Goal: Information Seeking & Learning: Learn about a topic

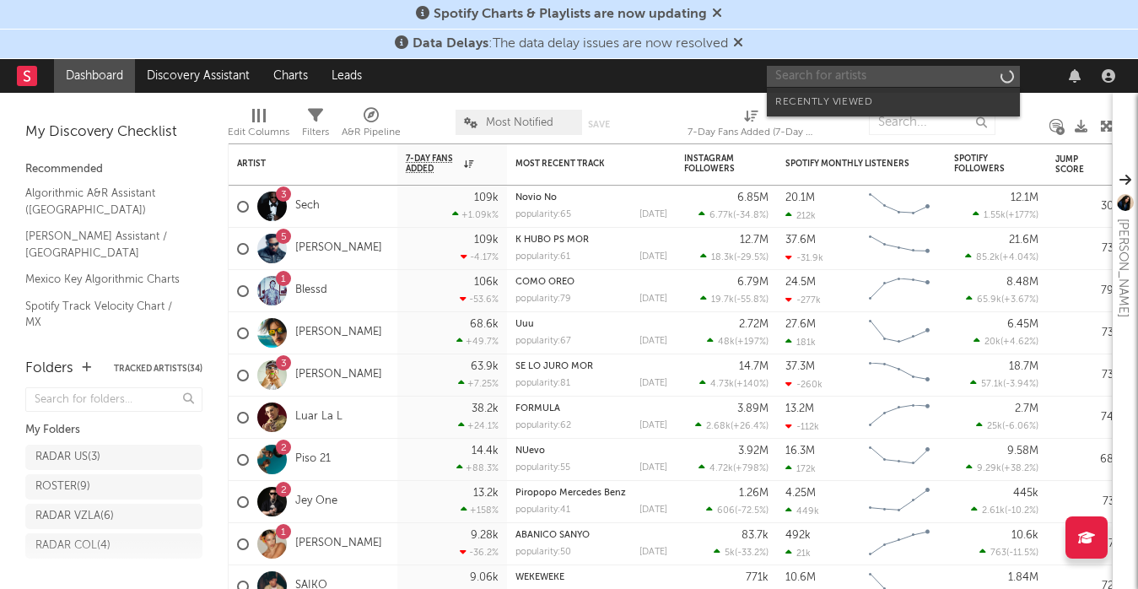
click at [834, 70] on input "text" at bounding box center [893, 76] width 253 height 21
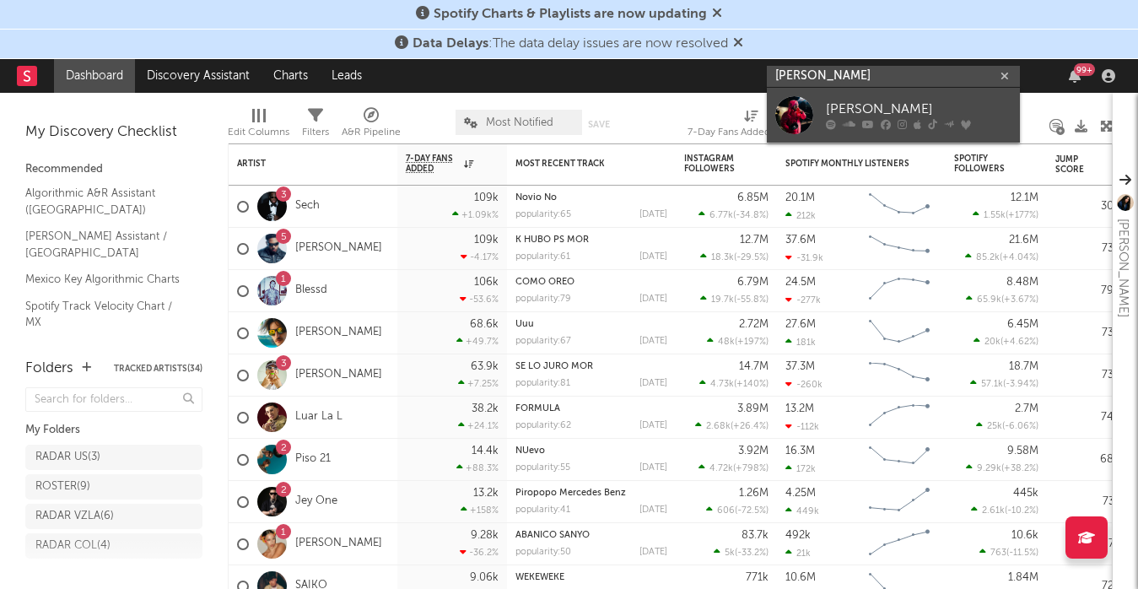
type input "[PERSON_NAME]"
click at [835, 105] on div "[PERSON_NAME]" at bounding box center [919, 110] width 186 height 20
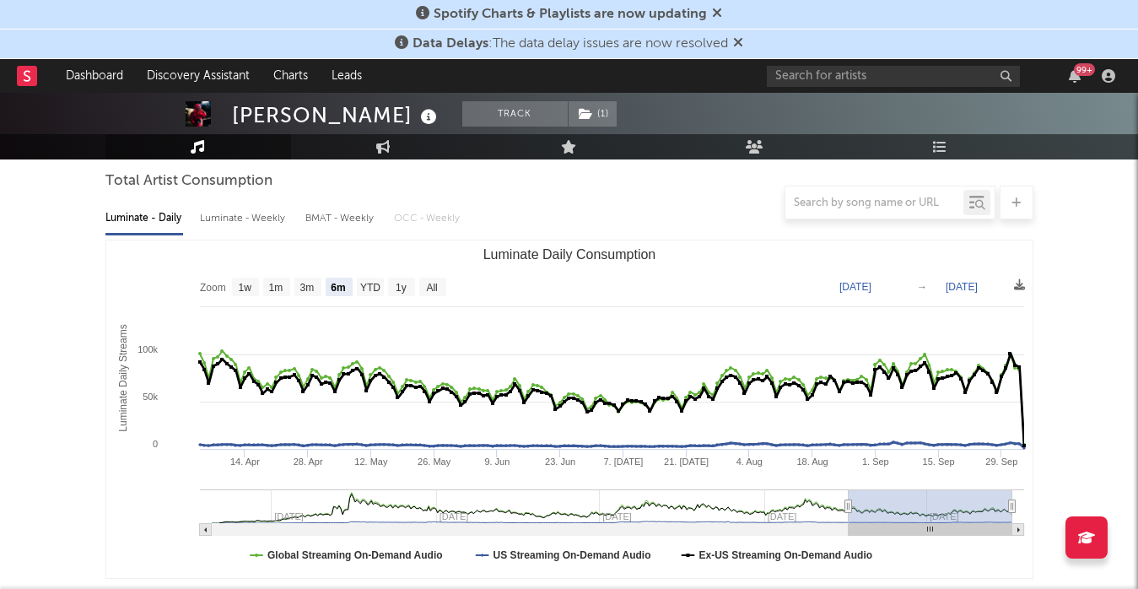
scroll to position [155, 0]
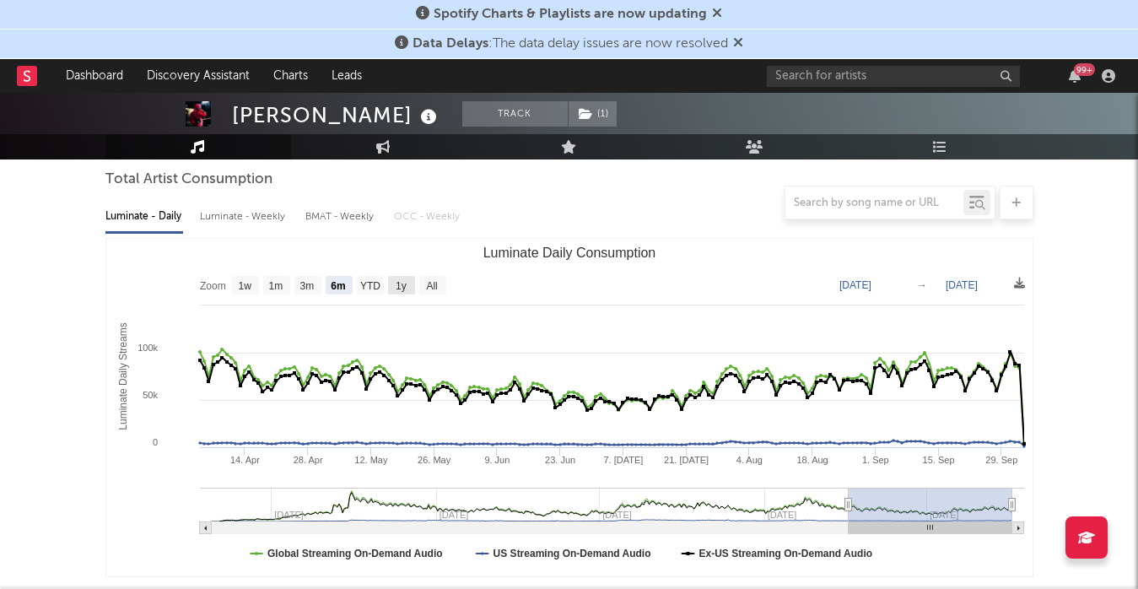
click at [404, 286] on text "1y" at bounding box center [401, 286] width 11 height 12
select select "1y"
type input "[DATE]"
